Goal: Task Accomplishment & Management: Manage account settings

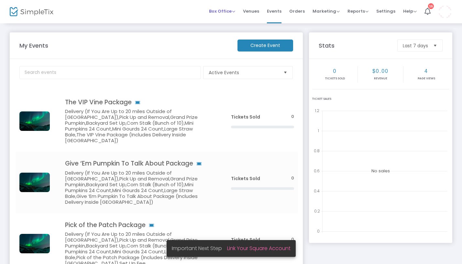
click at [228, 11] on span "Box Office" at bounding box center [222, 11] width 26 height 6
click at [384, 10] on span "Settings" at bounding box center [386, 11] width 19 height 17
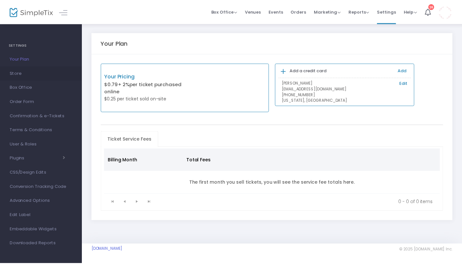
scroll to position [1, 0]
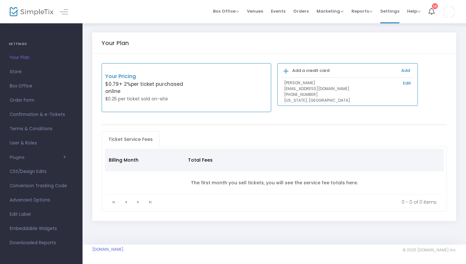
click at [448, 10] on img at bounding box center [449, 11] width 13 height 13
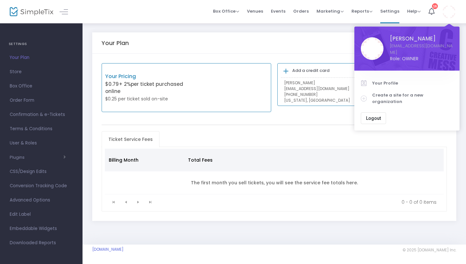
click at [386, 82] on span "Your Profile" at bounding box center [412, 83] width 81 height 6
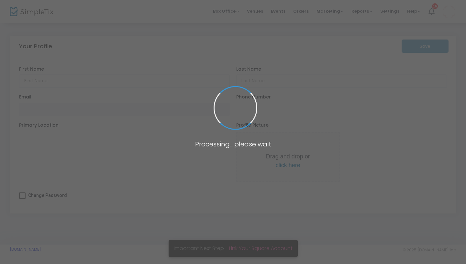
type input "Christina"
type input "Burzler"
type input "thepopuppatchsc@gmail.com"
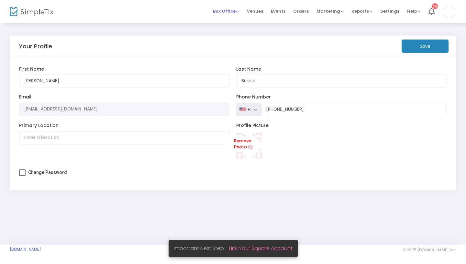
click at [239, 11] on span "Box Office" at bounding box center [226, 11] width 26 height 6
click at [233, 22] on li "Sell Tickets" at bounding box center [236, 22] width 46 height 13
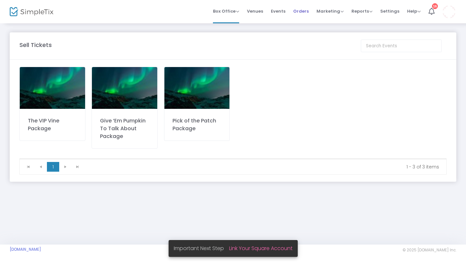
click at [306, 10] on span "Orders" at bounding box center [301, 11] width 16 height 17
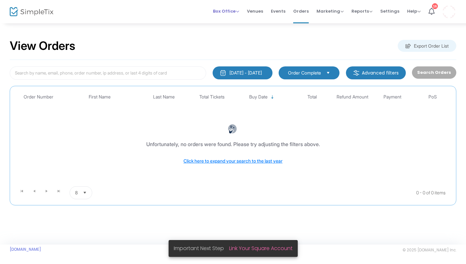
click at [225, 11] on span "Box Office" at bounding box center [226, 11] width 26 height 6
click at [262, 11] on span "Venues" at bounding box center [255, 11] width 16 height 17
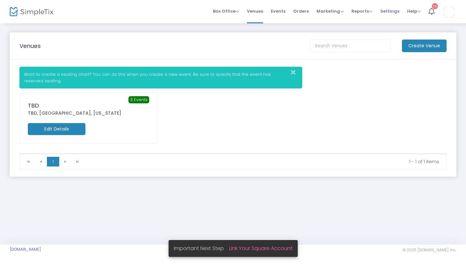
click at [388, 10] on span "Settings" at bounding box center [389, 11] width 19 height 17
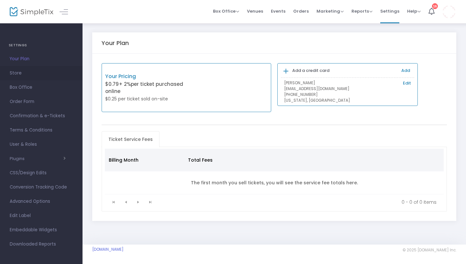
click at [16, 73] on span "Store" at bounding box center [41, 73] width 63 height 8
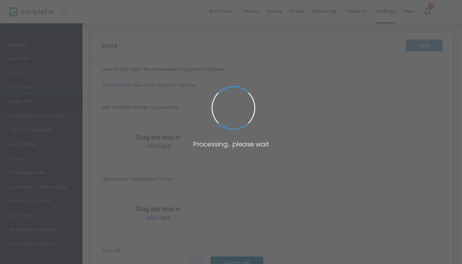
type input "https://ThePop-UpPatch"
radio input "false"
radio input "true"
type input "The Pop-Up Patch"
type input "8432415120"
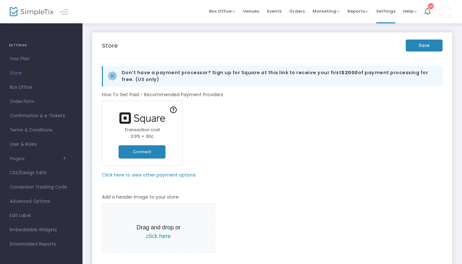
drag, startPoint x: 130, startPoint y: 151, endPoint x: 135, endPoint y: 151, distance: 5.5
click at [130, 151] on button "Connect" at bounding box center [142, 151] width 47 height 13
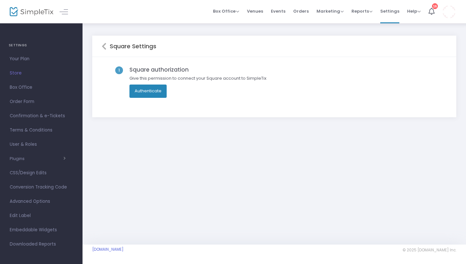
click at [156, 92] on button "Authenticate" at bounding box center [148, 91] width 37 height 13
